Goal: Use online tool/utility: Utilize a website feature to perform a specific function

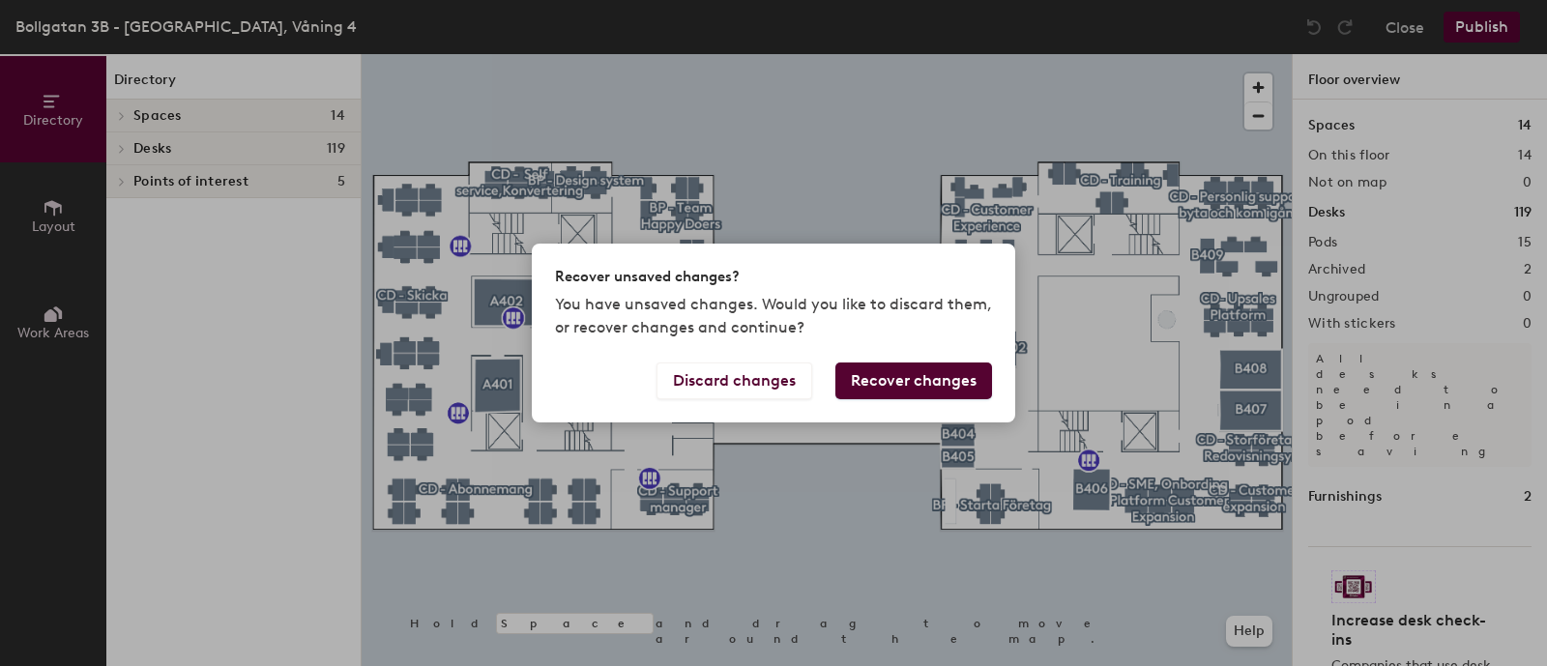
click at [885, 379] on button "Recover changes" at bounding box center [913, 381] width 157 height 37
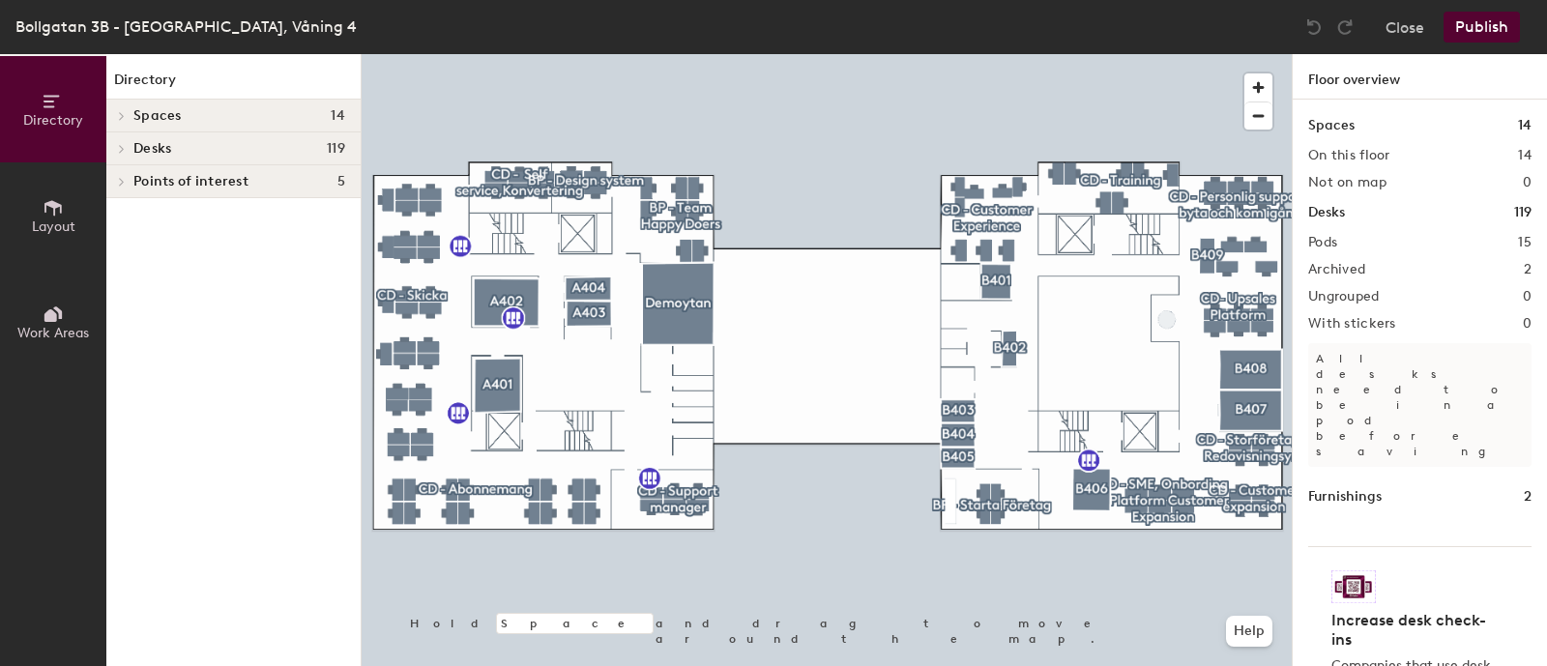
click at [48, 210] on icon at bounding box center [53, 207] width 21 height 21
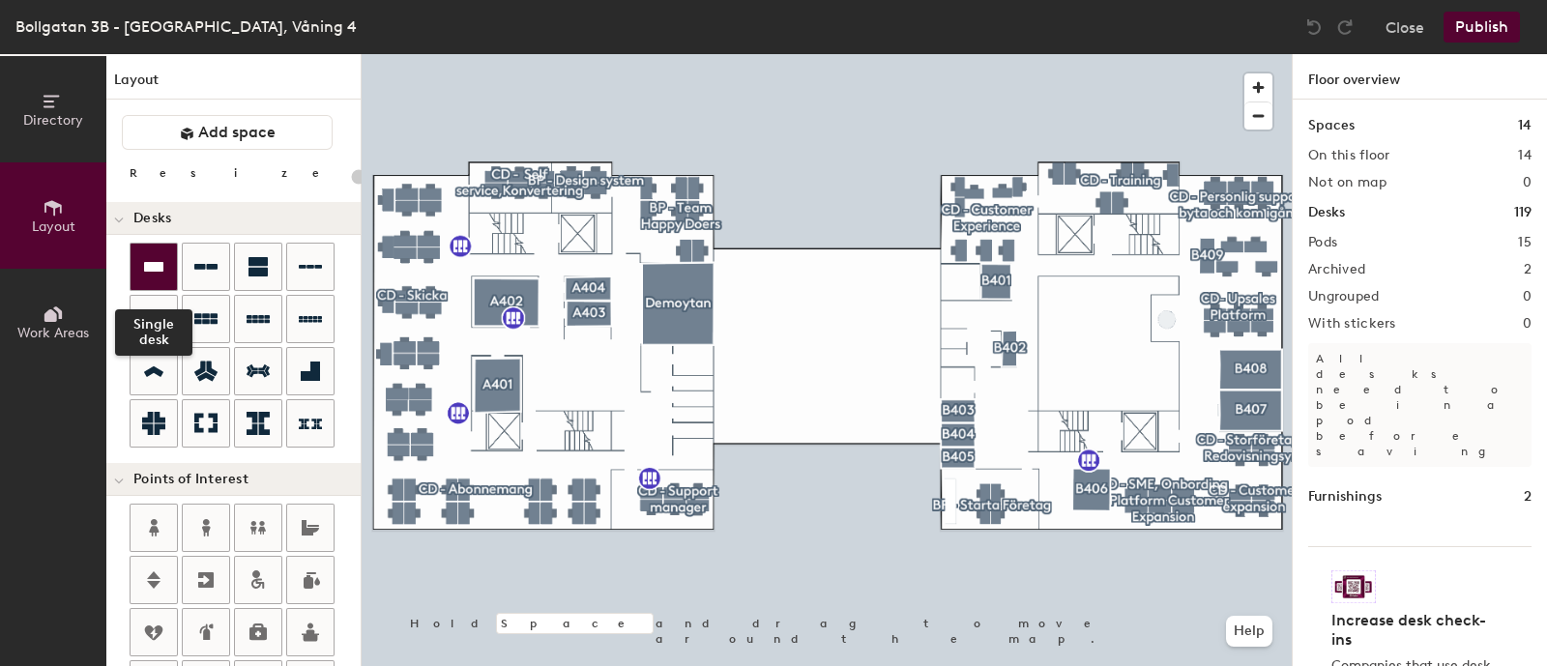
click at [146, 277] on icon at bounding box center [153, 266] width 23 height 23
click at [658, 254] on div "Directory Layout Work Areas Layout Add space Resize Desks Points of Interest Fu…" at bounding box center [773, 360] width 1547 height 612
type input "160"
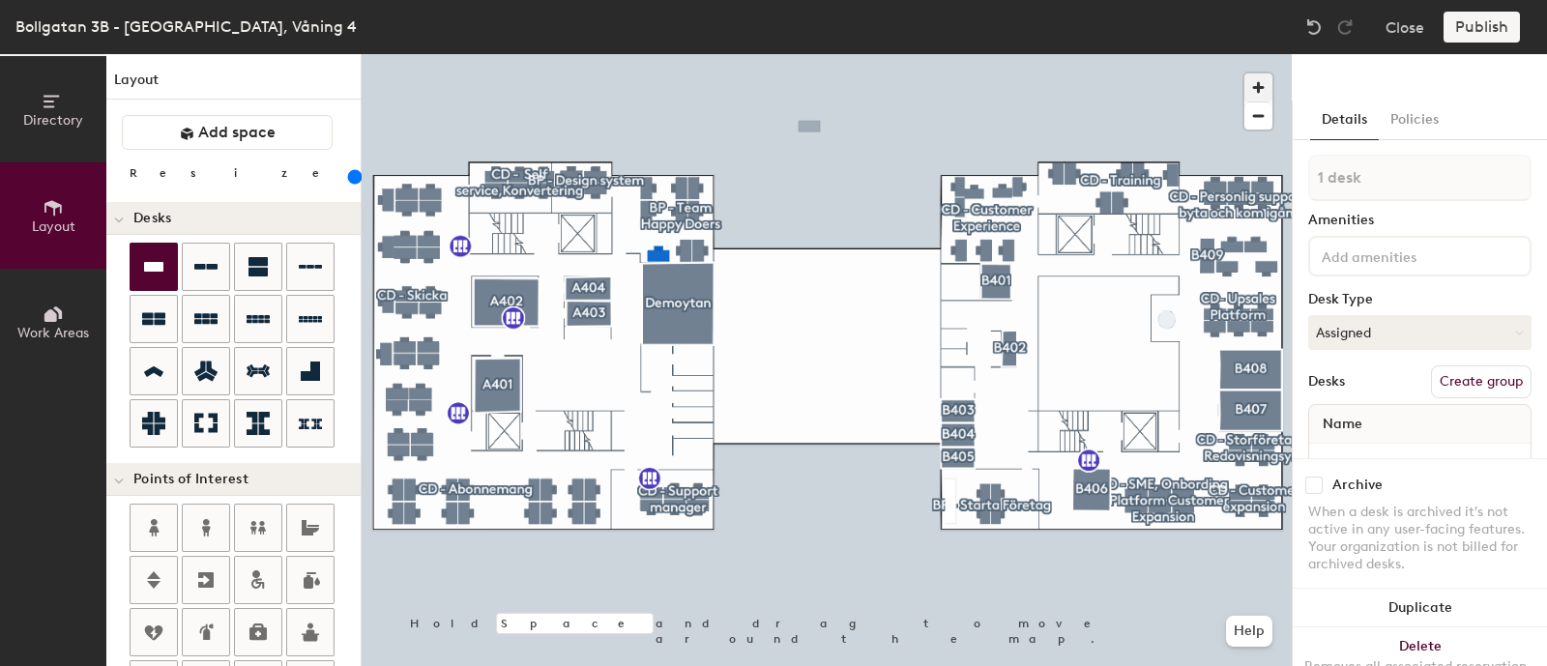
click at [1262, 90] on span "button" at bounding box center [1258, 87] width 28 height 28
